Goal: Task Accomplishment & Management: Complete application form

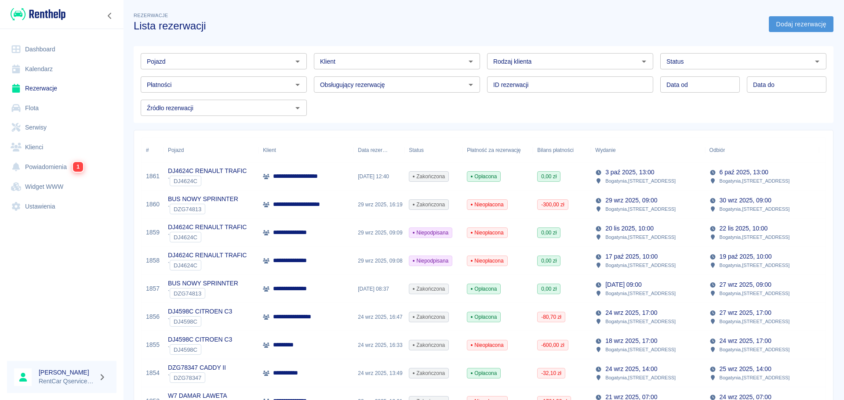
drag, startPoint x: 0, startPoint y: 0, endPoint x: 777, endPoint y: 21, distance: 777.3
click at [777, 21] on link "Dodaj rezerwację" at bounding box center [801, 24] width 65 height 16
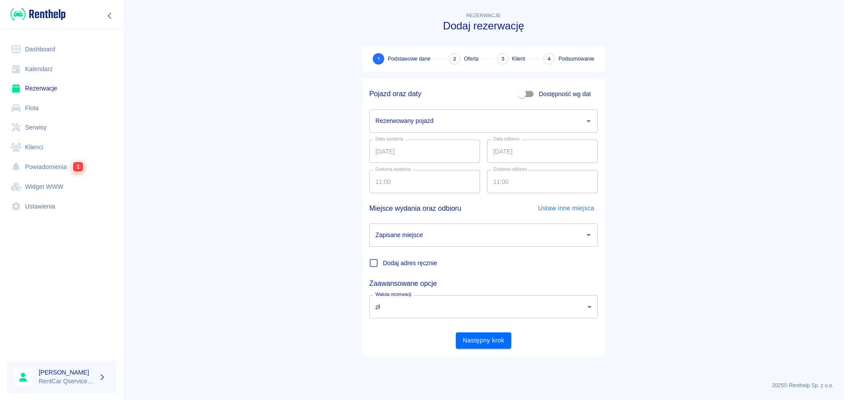
click at [419, 128] on input "Rezerwowany pojazd" at bounding box center [476, 120] width 207 height 15
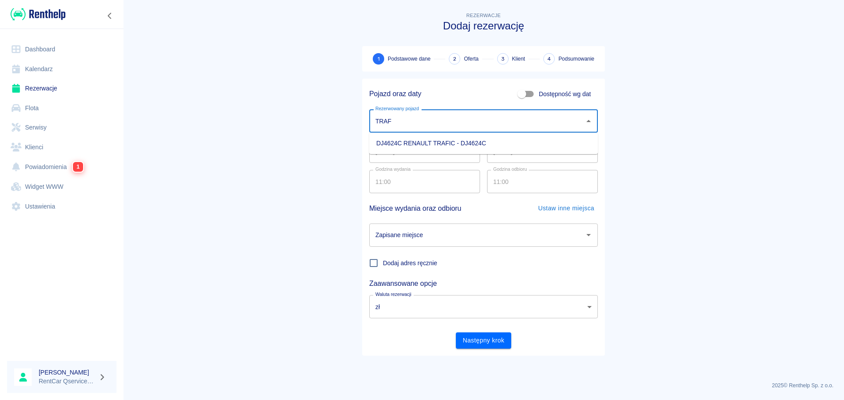
click at [430, 146] on li "DJ4624C RENAULT TRAFIC - DJ4624C" at bounding box center [483, 143] width 229 height 15
type input "DJ4624C RENAULT TRAFIC - DJ4624C"
click at [457, 239] on input "Zapisane miejsce" at bounding box center [476, 235] width 207 height 15
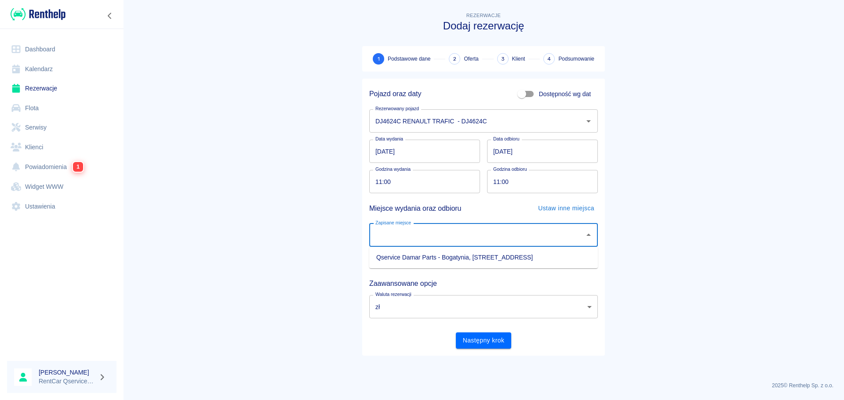
click at [448, 261] on li "Qservice Damar Parts - Bogatynia, Zgorzelecka 1" at bounding box center [483, 258] width 229 height 15
type input "Qservice Damar Parts - Bogatynia, Zgorzelecka 1"
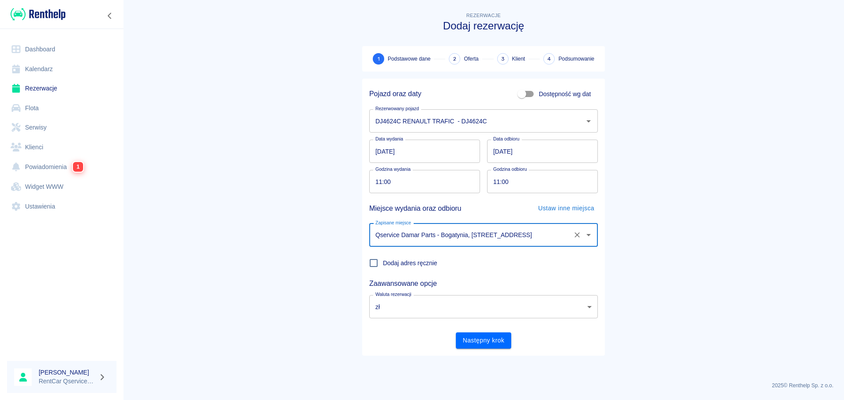
click at [484, 341] on button "Następny krok" at bounding box center [484, 341] width 56 height 16
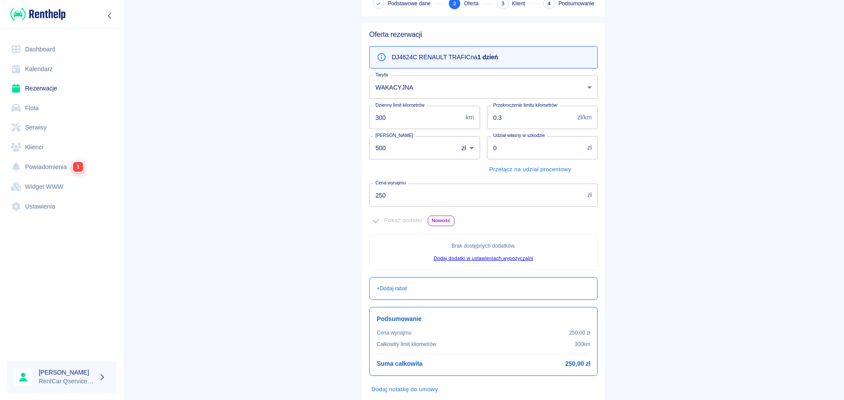
scroll to position [107, 0]
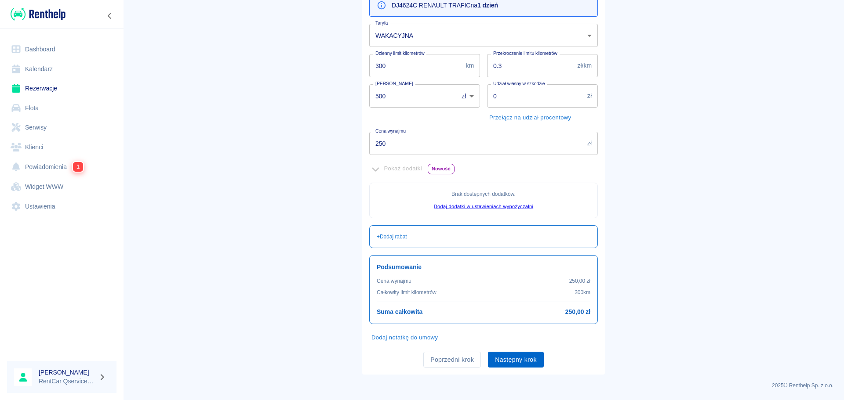
click at [526, 358] on button "Następny krok" at bounding box center [516, 360] width 56 height 16
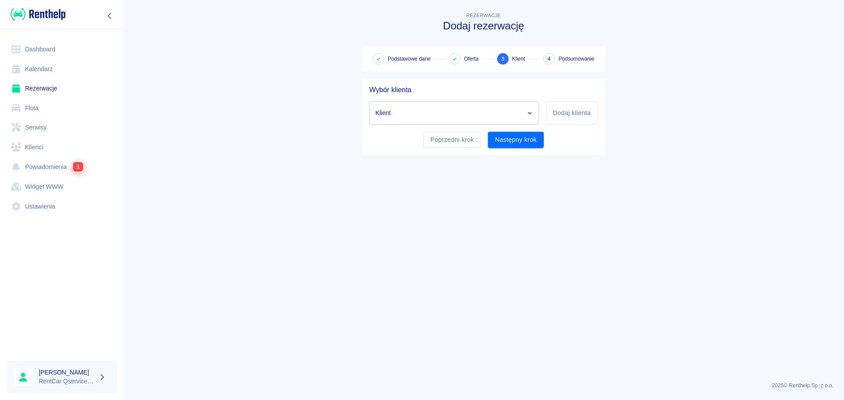
click at [471, 119] on input "Klient" at bounding box center [447, 112] width 149 height 15
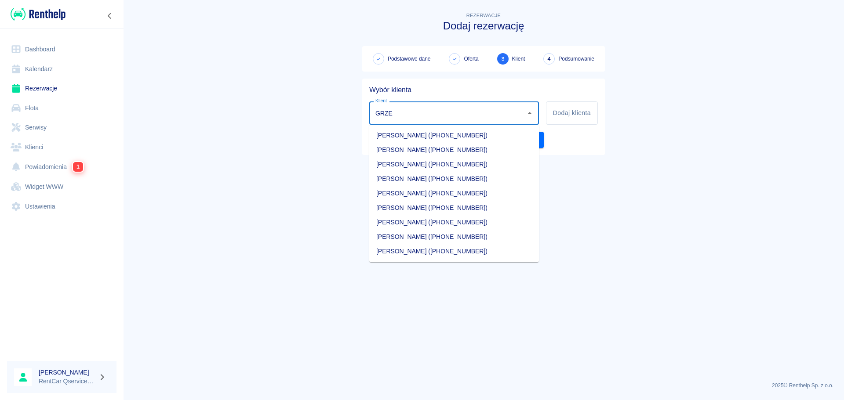
click at [431, 196] on li "GRZEGORZ JASTRZĘBSKI (+48577938192)" at bounding box center [454, 193] width 170 height 15
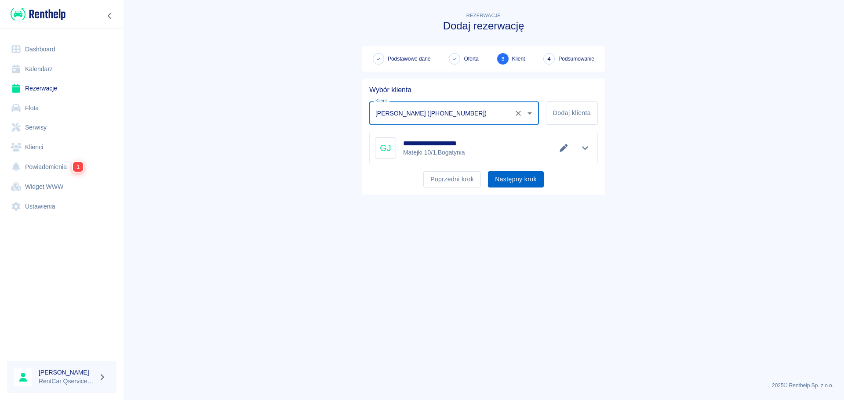
type input "GRZEGORZ JASTRZĘBSKI (+48577938192)"
click at [522, 182] on button "Następny krok" at bounding box center [516, 179] width 56 height 16
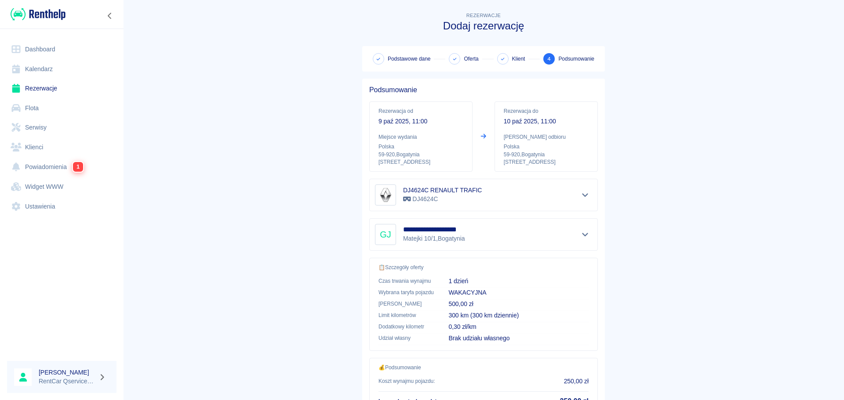
scroll to position [74, 0]
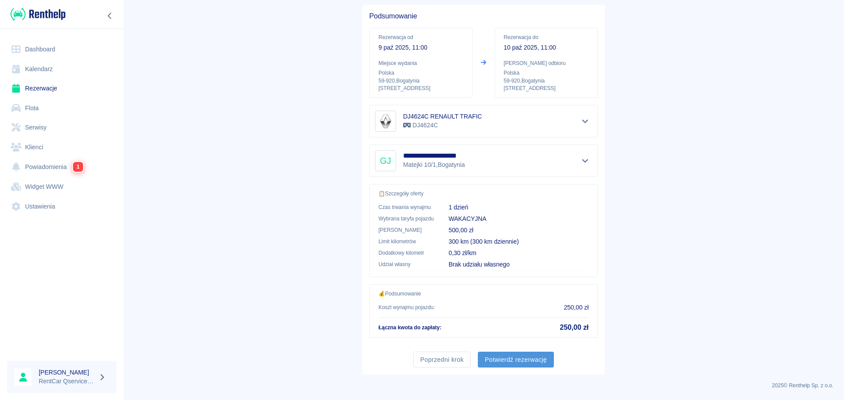
click at [538, 359] on button "Potwierdź rezerwację" at bounding box center [516, 360] width 76 height 16
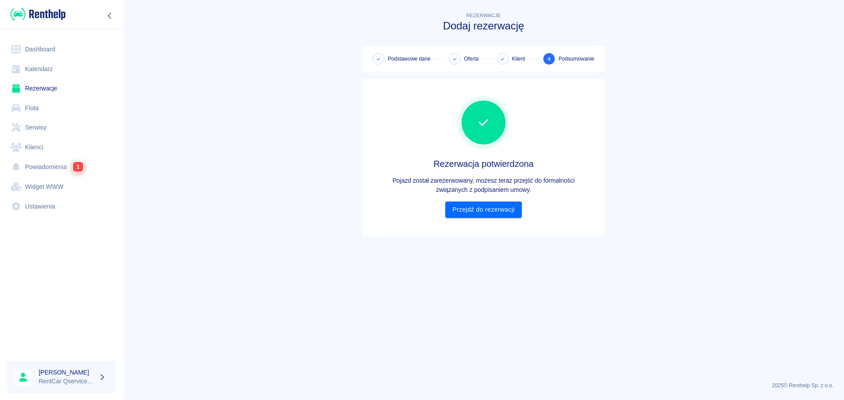
scroll to position [0, 0]
click at [506, 212] on link "Przejdź do rezerwacji" at bounding box center [483, 210] width 76 height 16
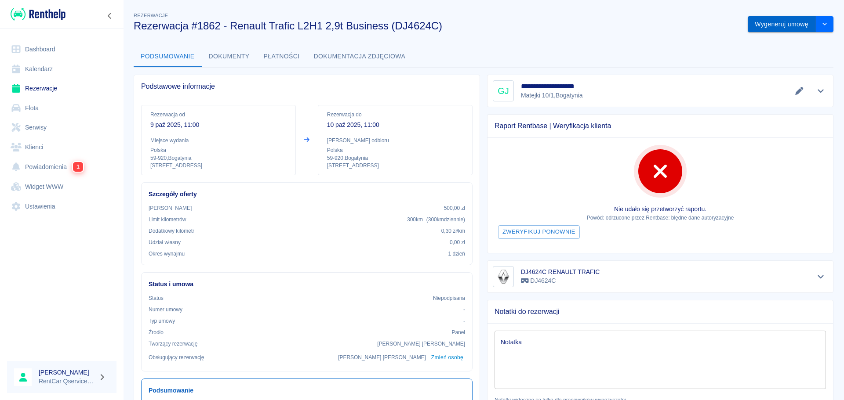
click at [748, 29] on button "Wygeneruj umowę" at bounding box center [782, 24] width 68 height 16
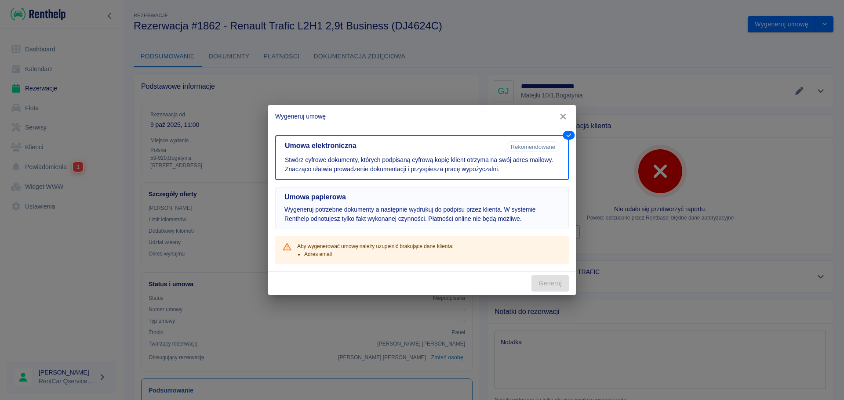
click at [476, 215] on p "Wygeneruj potrzebne dokumenty a następnie wydrukuj do podpisu przez klienta. W …" at bounding box center [421, 214] width 275 height 18
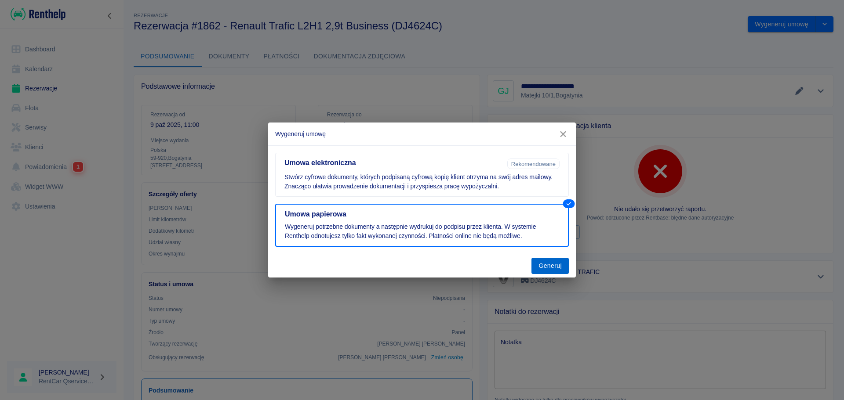
click at [566, 272] on button "Generuj" at bounding box center [549, 266] width 37 height 16
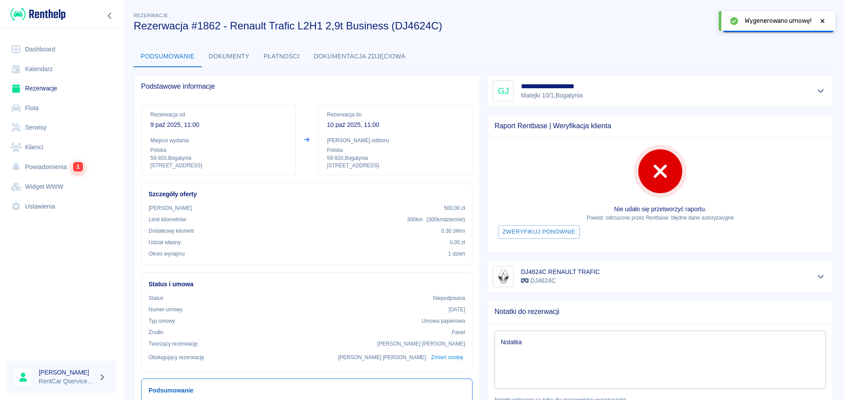
click at [825, 22] on icon at bounding box center [822, 21] width 8 height 6
click at [774, 65] on div "Podsumowanie Dokumenty Płatności Dokumentacja zdjęciowa" at bounding box center [484, 56] width 700 height 21
click at [242, 58] on button "Dokumenty" at bounding box center [229, 56] width 55 height 21
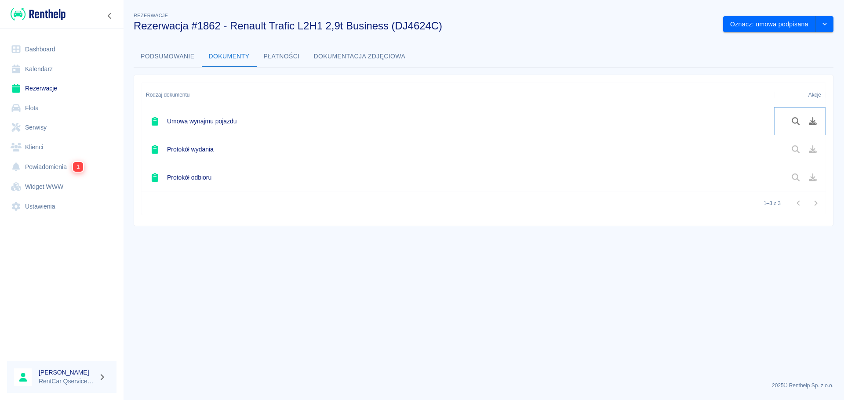
click at [810, 123] on icon "Pobierz dokument" at bounding box center [813, 121] width 8 height 8
click at [767, 29] on button "Oznacz: umowa podpisana" at bounding box center [769, 24] width 93 height 16
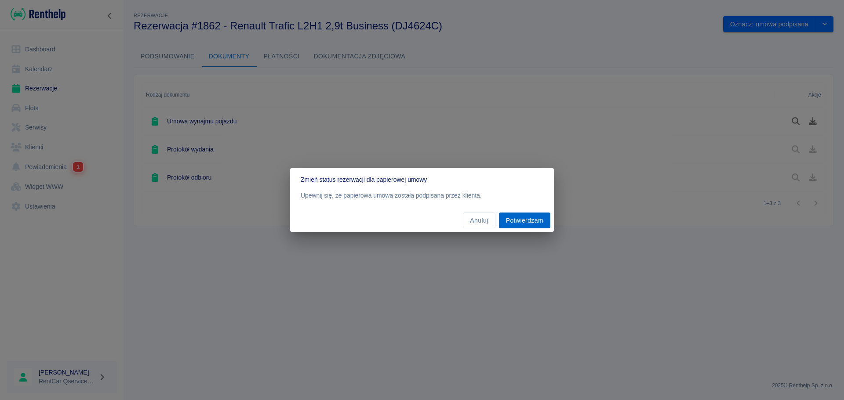
click at [523, 218] on button "Potwierdzam" at bounding box center [524, 221] width 51 height 16
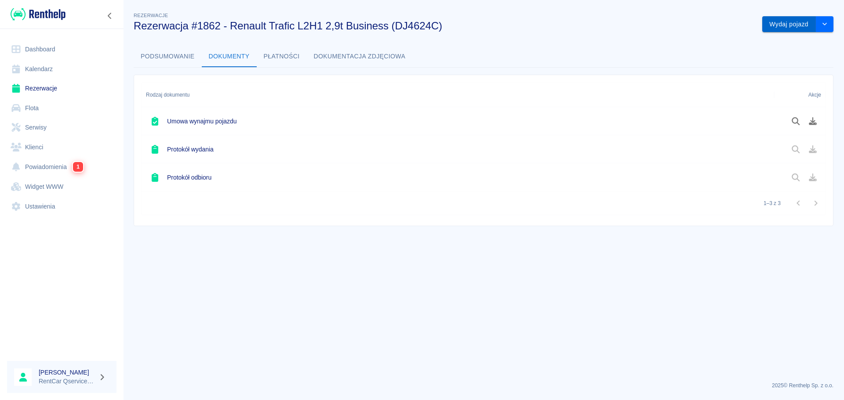
click at [794, 29] on button "Wydaj pojazd" at bounding box center [789, 24] width 54 height 16
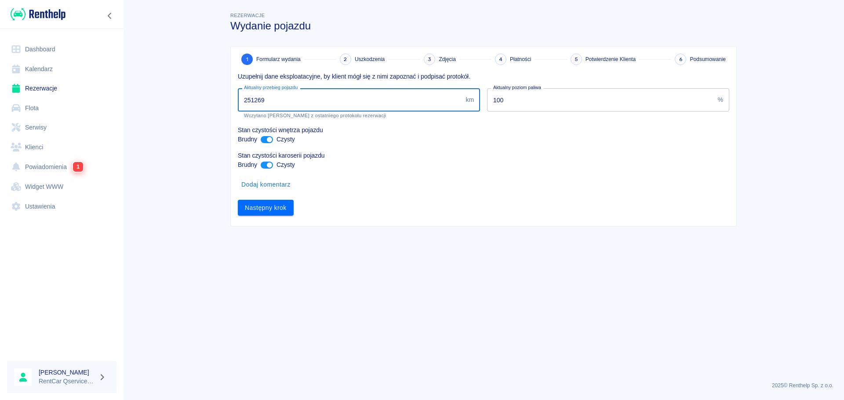
click at [326, 100] on input "251269" at bounding box center [350, 99] width 224 height 23
type input "251278"
drag, startPoint x: 472, startPoint y: 266, endPoint x: 447, endPoint y: 271, distance: 25.4
click at [472, 267] on main "Rezerwacje Wydanie pojazdu 1 Formularz wydania 2 Uszkodzenia 3 Zdjęcia 4 Płatno…" at bounding box center [483, 193] width 721 height 364
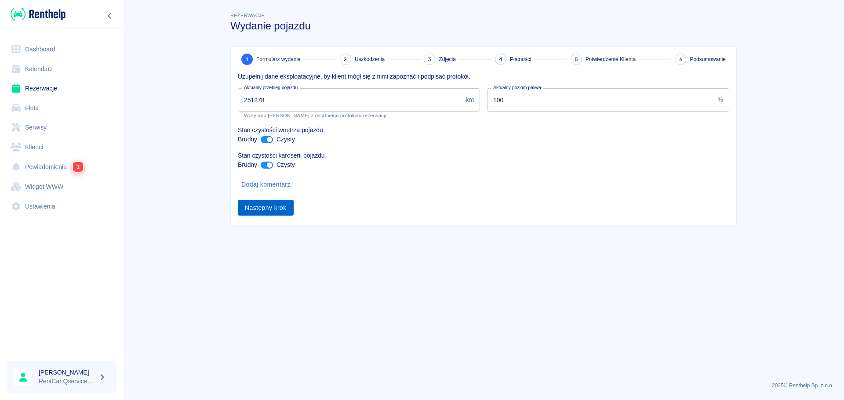
click at [288, 212] on button "Następny krok" at bounding box center [266, 208] width 56 height 16
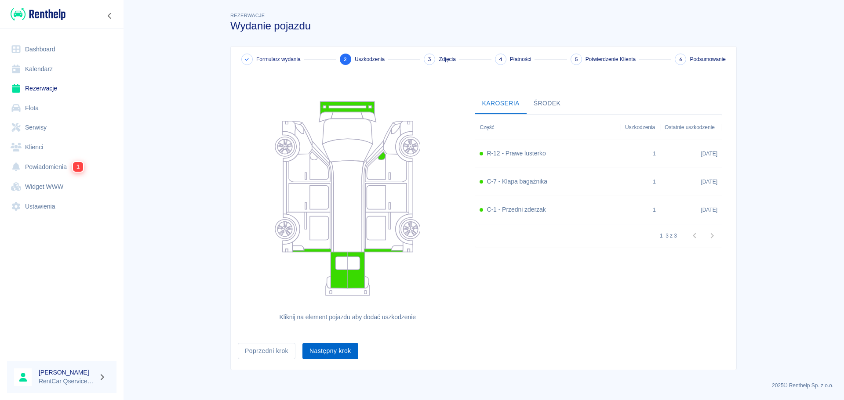
click at [339, 353] on button "Następny krok" at bounding box center [330, 351] width 56 height 16
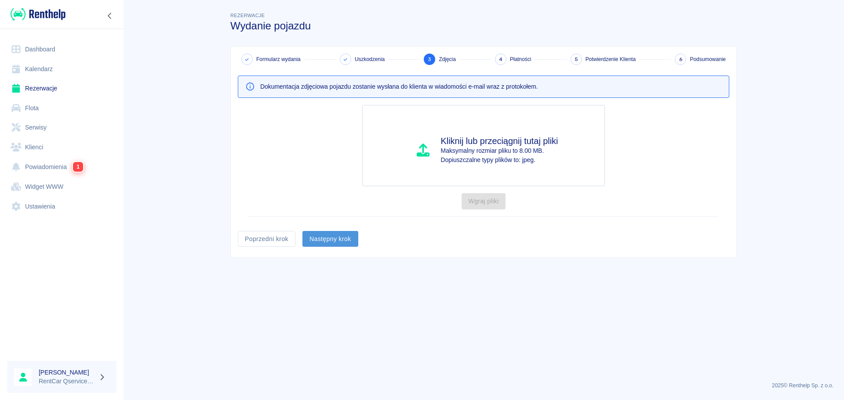
click at [338, 238] on button "Następny krok" at bounding box center [330, 239] width 56 height 16
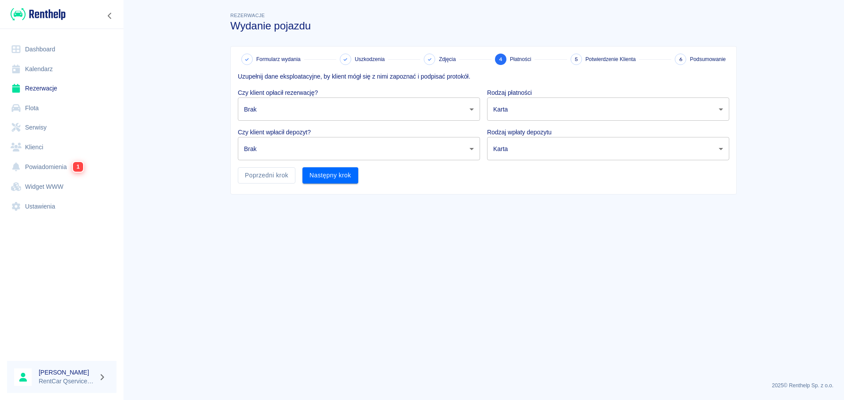
click at [324, 113] on body "Używamy plików Cookies, by zapewnić Ci najlepsze możliwe doświadczenie. Aby dow…" at bounding box center [422, 200] width 844 height 400
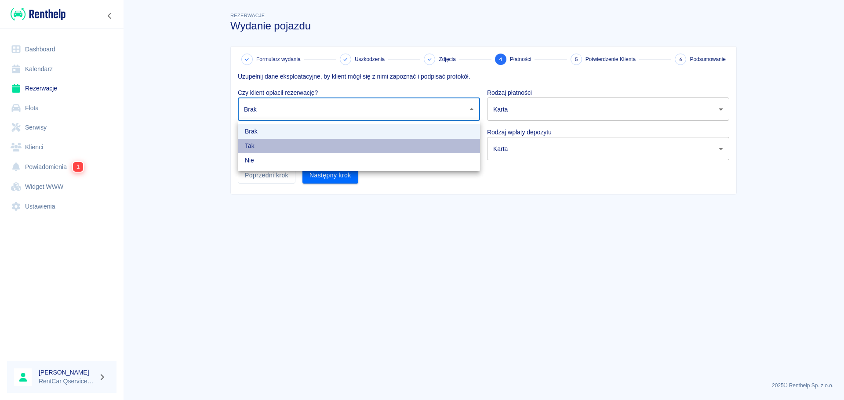
click at [319, 142] on li "Tak" at bounding box center [359, 146] width 242 height 15
type input "true"
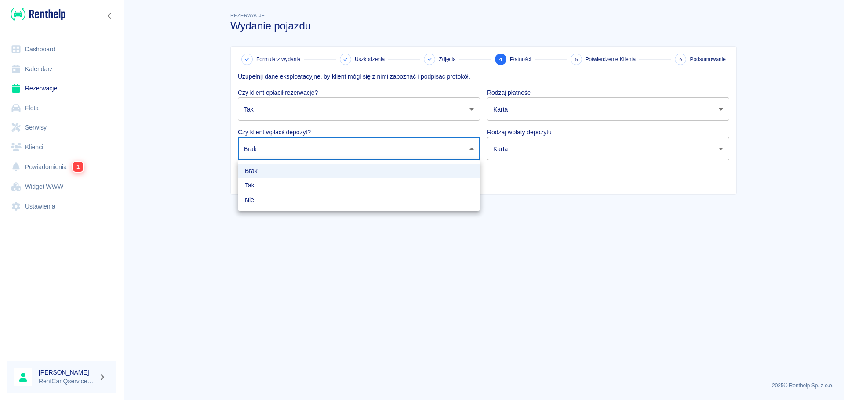
click at [345, 148] on body "Używamy plików Cookies, by zapewnić Ci najlepsze możliwe doświadczenie. Aby dow…" at bounding box center [422, 200] width 844 height 400
click at [343, 182] on li "Tak" at bounding box center [359, 185] width 242 height 15
type input "true"
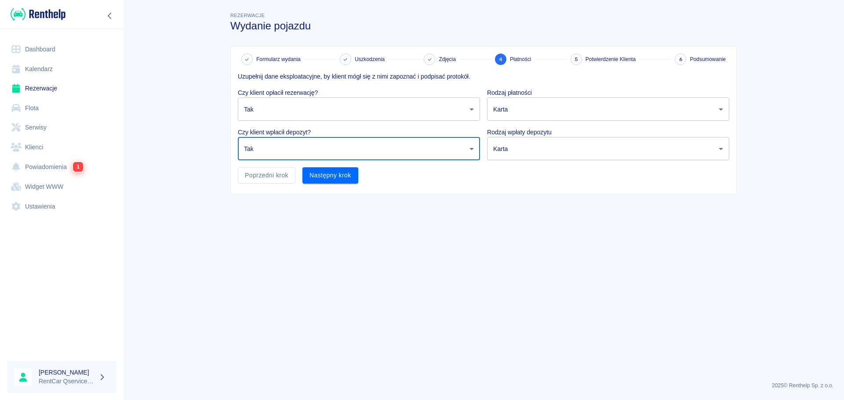
click at [516, 102] on body "Używamy plików Cookies, by zapewnić Ci najlepsze możliwe doświadczenie. Aby dow…" at bounding box center [422, 200] width 844 height 400
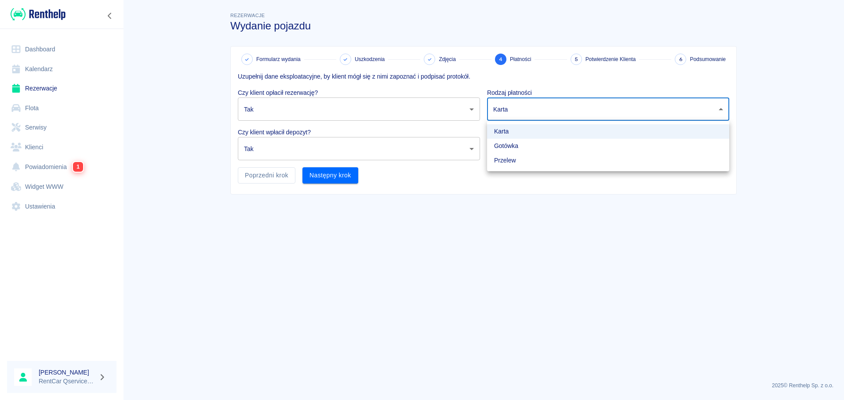
click at [531, 145] on li "Gotówka" at bounding box center [608, 146] width 242 height 15
type input "cash"
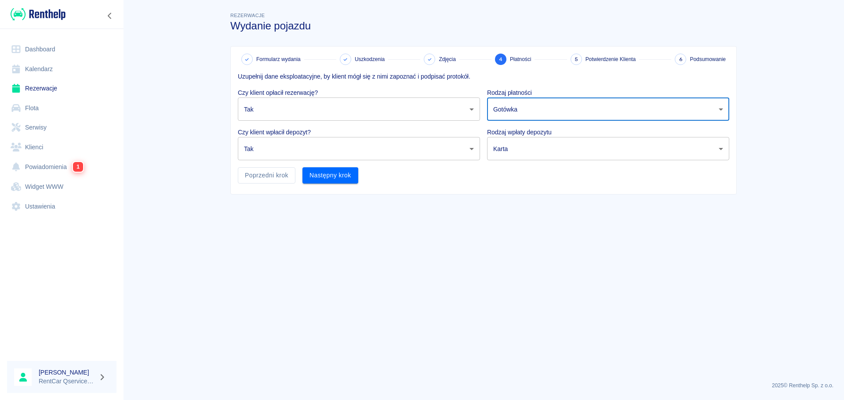
click at [542, 152] on body "Używamy plików Cookies, by zapewnić Ci najlepsze możliwe doświadczenie. Aby dow…" at bounding box center [422, 200] width 844 height 400
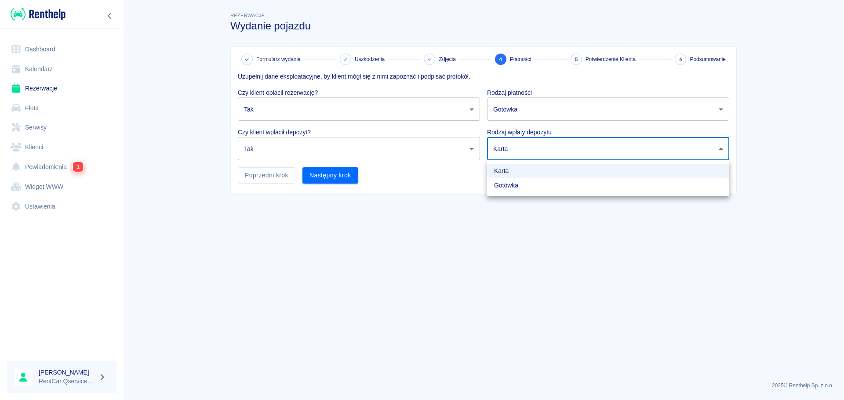
click at [539, 185] on li "Gotówka" at bounding box center [608, 185] width 242 height 15
type input "cash"
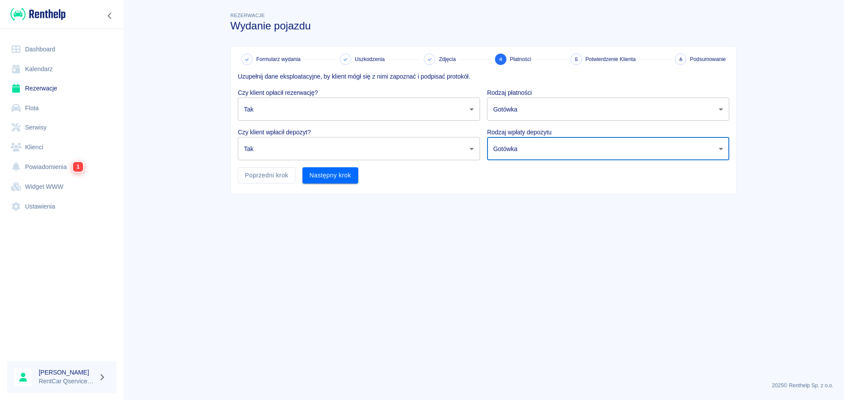
drag, startPoint x: 515, startPoint y: 229, endPoint x: 405, endPoint y: 206, distance: 112.2
click at [513, 229] on div at bounding box center [422, 200] width 844 height 400
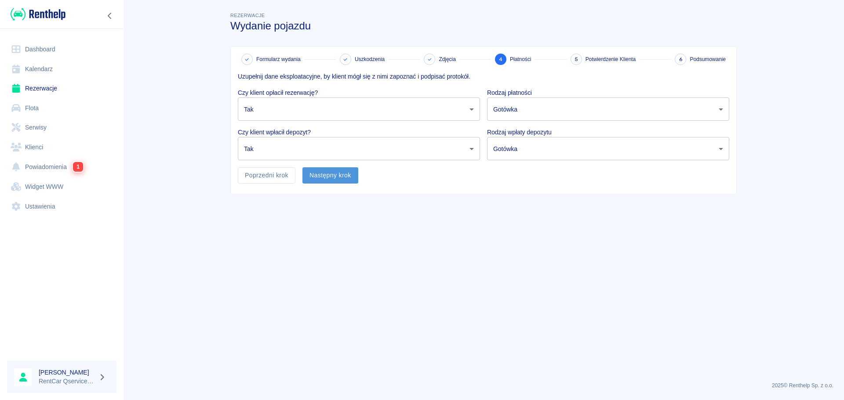
click at [347, 179] on button "Następny krok" at bounding box center [330, 175] width 56 height 16
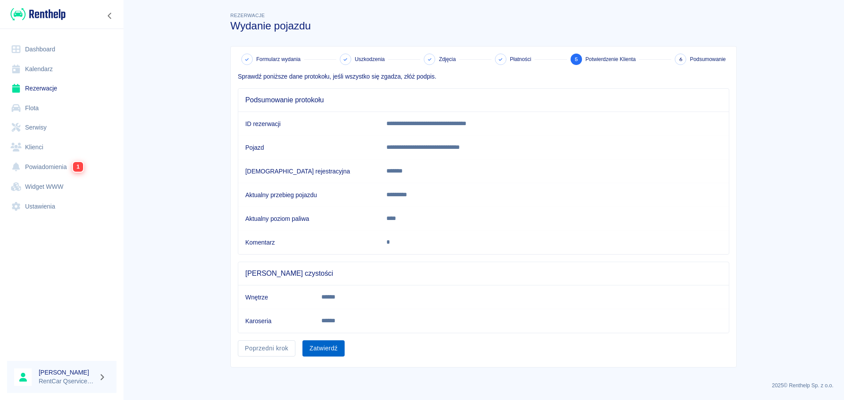
click at [339, 350] on button "Zatwierdź" at bounding box center [323, 349] width 42 height 16
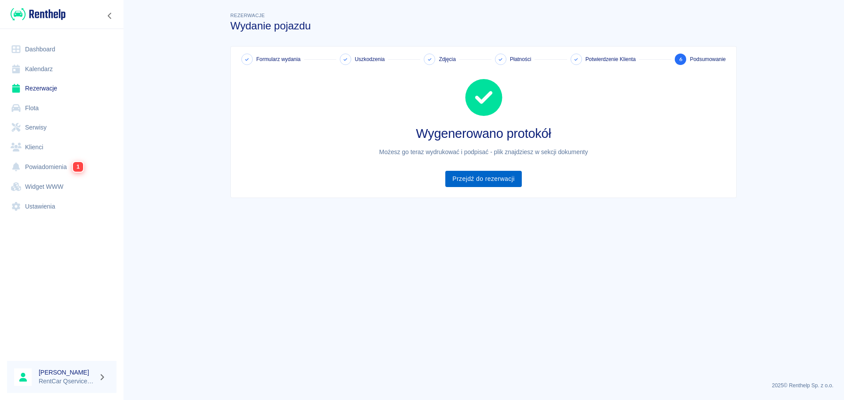
click at [485, 178] on link "Przejdź do rezerwacji" at bounding box center [483, 179] width 76 height 16
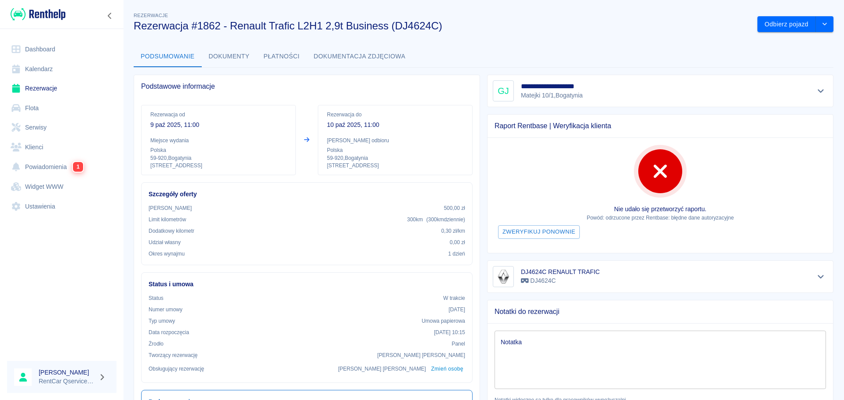
click at [223, 53] on button "Dokumenty" at bounding box center [229, 56] width 55 height 21
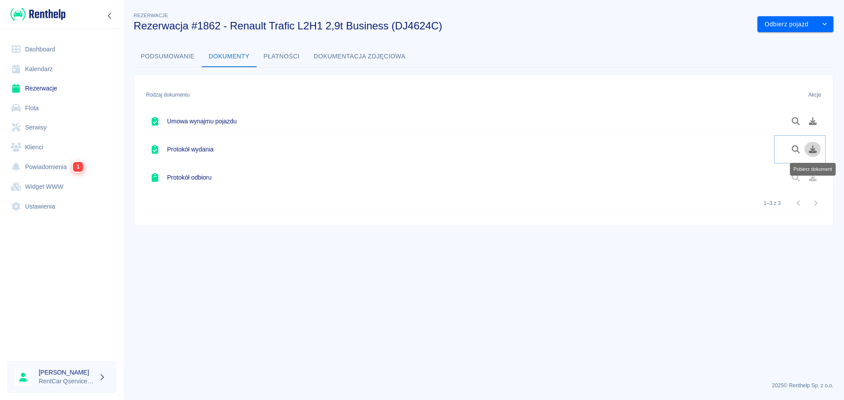
click at [811, 151] on icon "Pobierz dokument" at bounding box center [813, 149] width 8 height 8
